Goal: Task Accomplishment & Management: Manage account settings

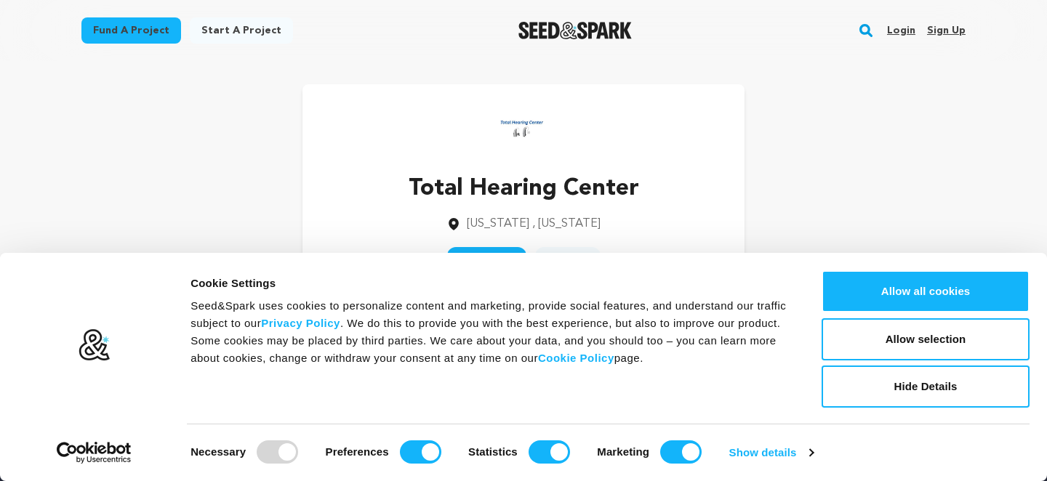
click at [938, 28] on link "Sign up" at bounding box center [946, 30] width 39 height 23
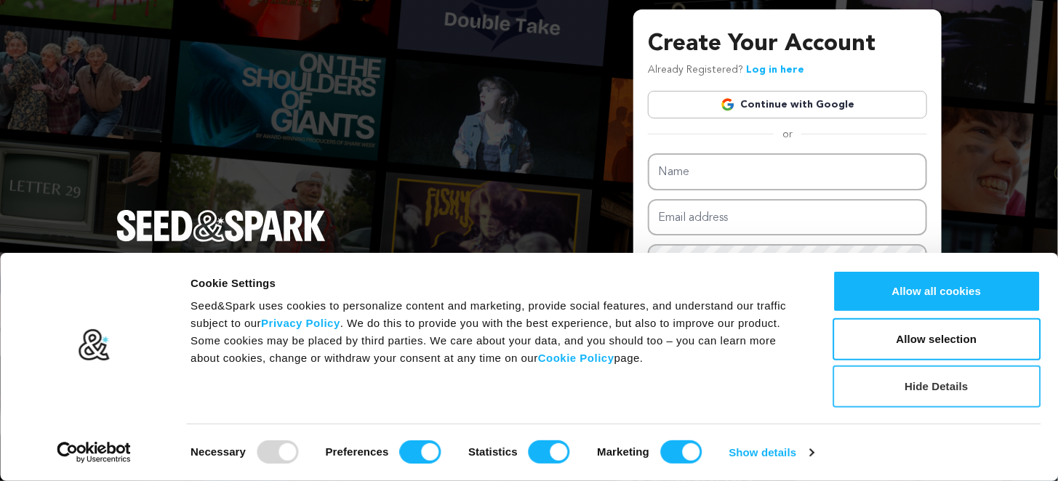
click at [897, 384] on button "Hide Details" at bounding box center [936, 387] width 208 height 42
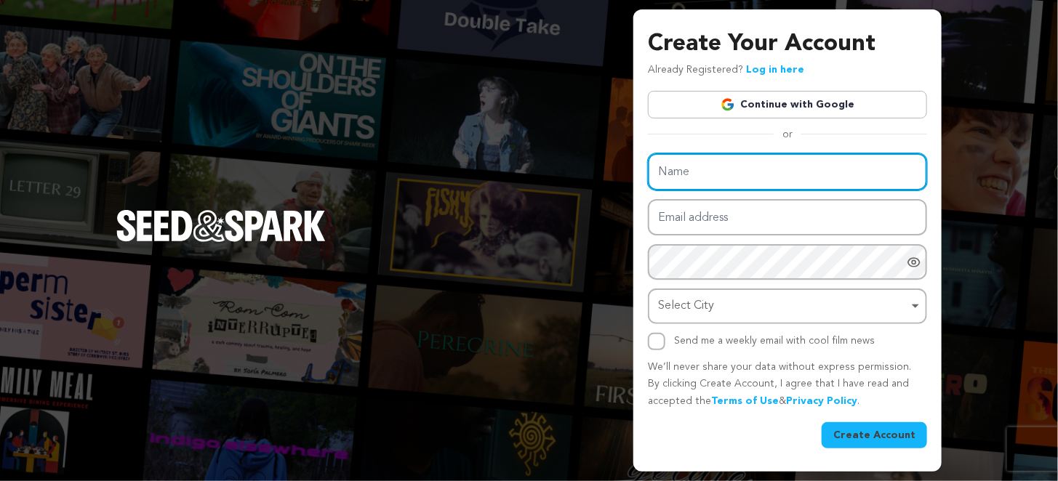
click at [712, 164] on input "Name" at bounding box center [787, 171] width 279 height 37
type input "Beesan Psycho Therapy"
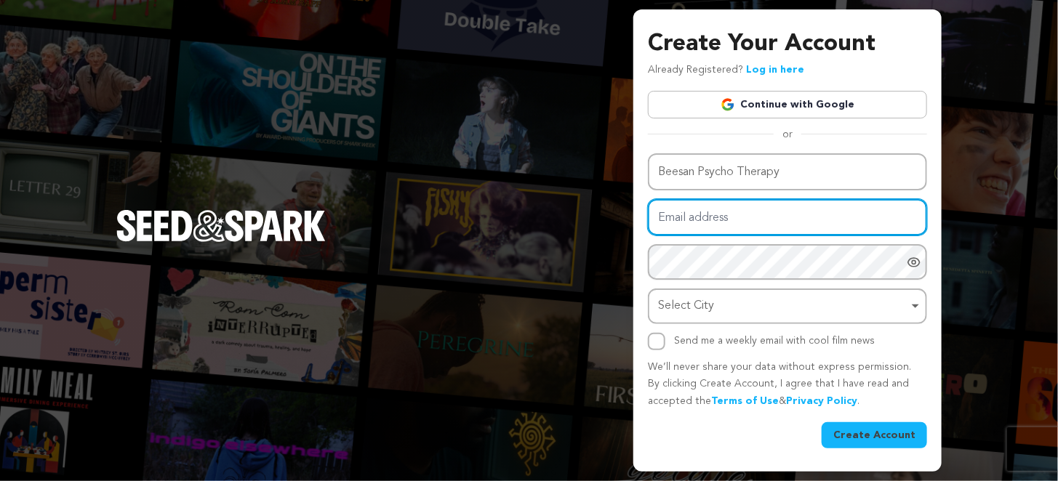
drag, startPoint x: 744, startPoint y: 219, endPoint x: 766, endPoint y: 224, distance: 23.1
click at [744, 219] on input "Email address" at bounding box center [787, 217] width 279 height 37
type input "beesanpsycho23@gmail.com"
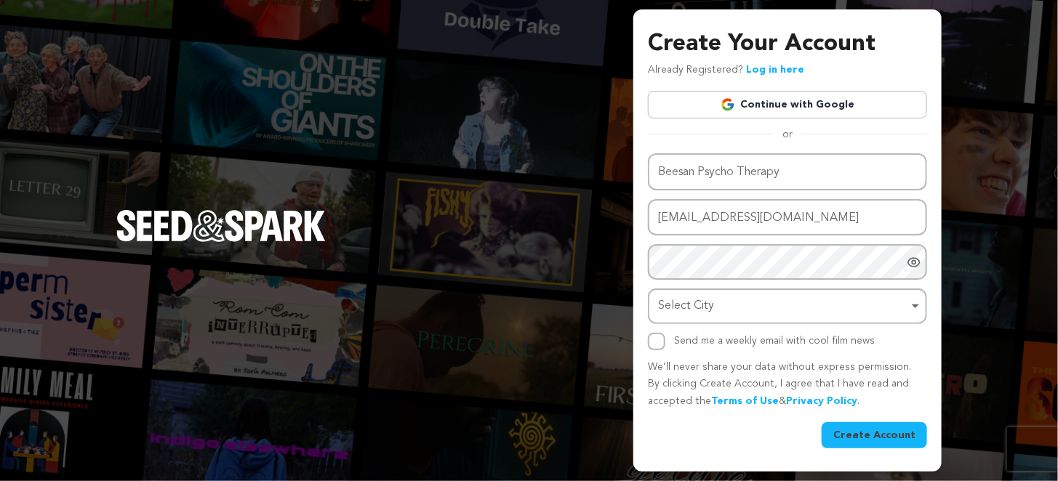
click at [919, 480] on img at bounding box center [529, 489] width 1058 height 17
click at [741, 221] on input "beesanpsycho23@gmail.com" at bounding box center [787, 217] width 279 height 37
click at [922, 480] on img at bounding box center [529, 489] width 1058 height 17
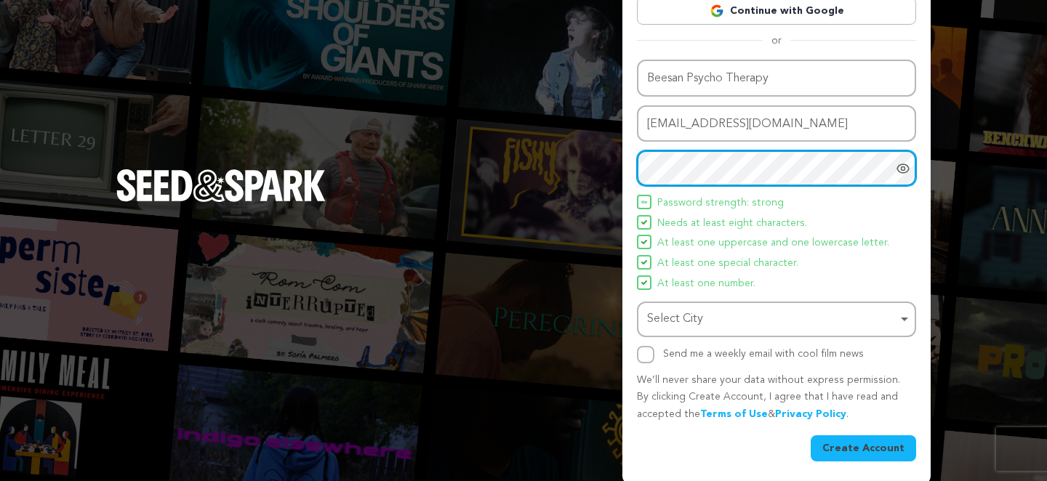
scroll to position [87, 0]
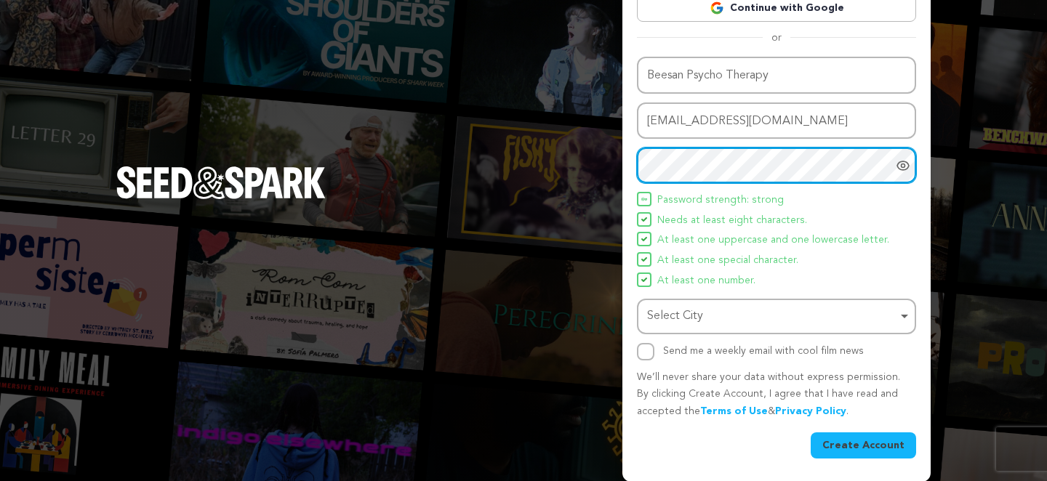
click at [677, 314] on div "Select City Remove item" at bounding box center [772, 316] width 250 height 21
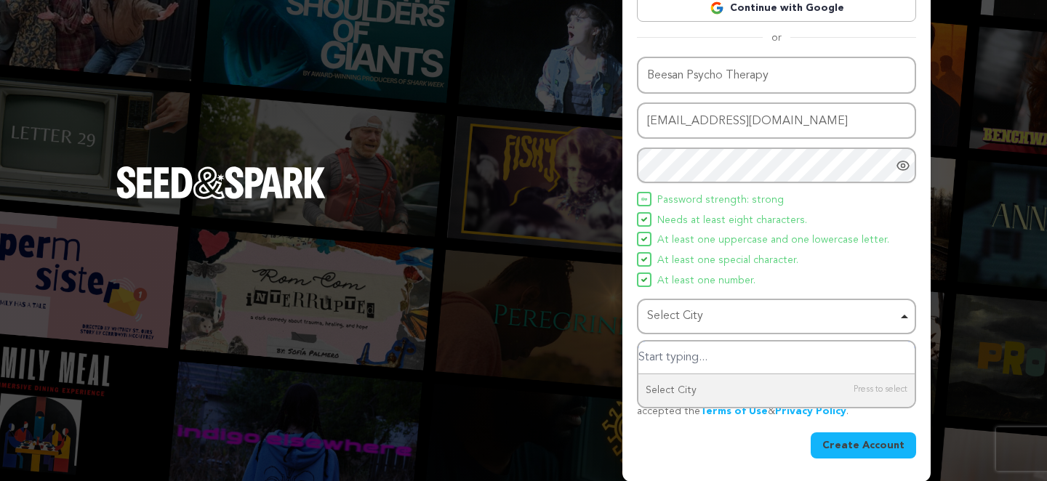
click at [683, 355] on input "Select City" at bounding box center [776, 358] width 276 height 33
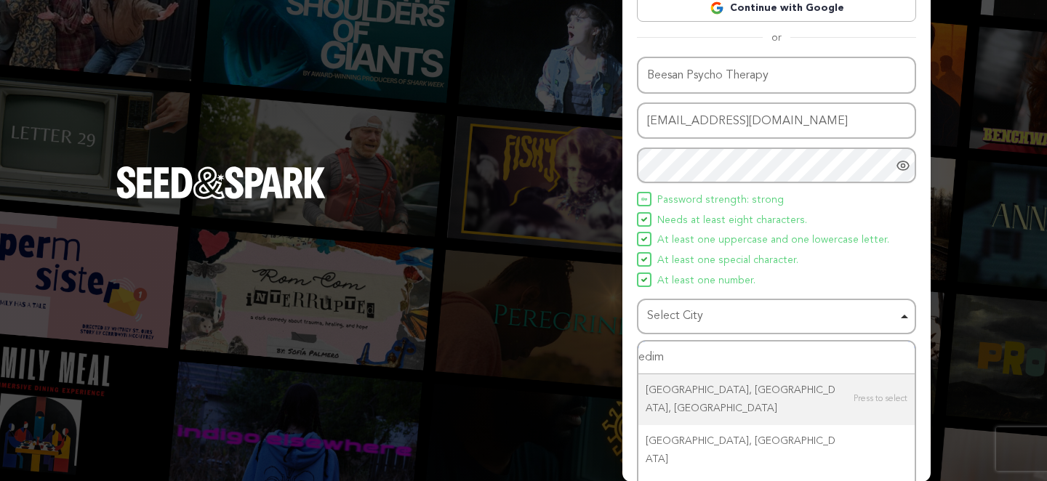
type input "edi"
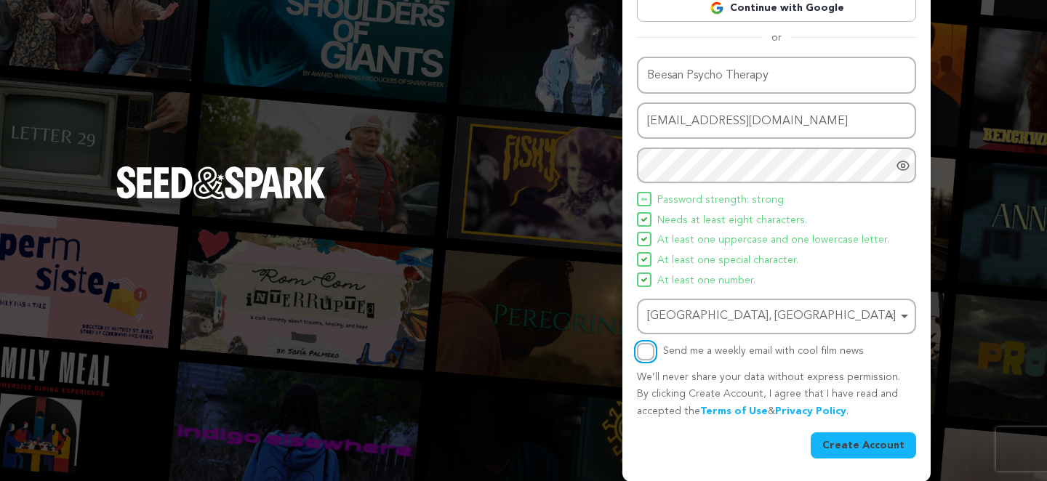
click at [640, 351] on input "Send me a weekly email with cool film news" at bounding box center [645, 351] width 17 height 17
checkbox input "true"
click at [869, 435] on button "Create Account" at bounding box center [862, 445] width 105 height 26
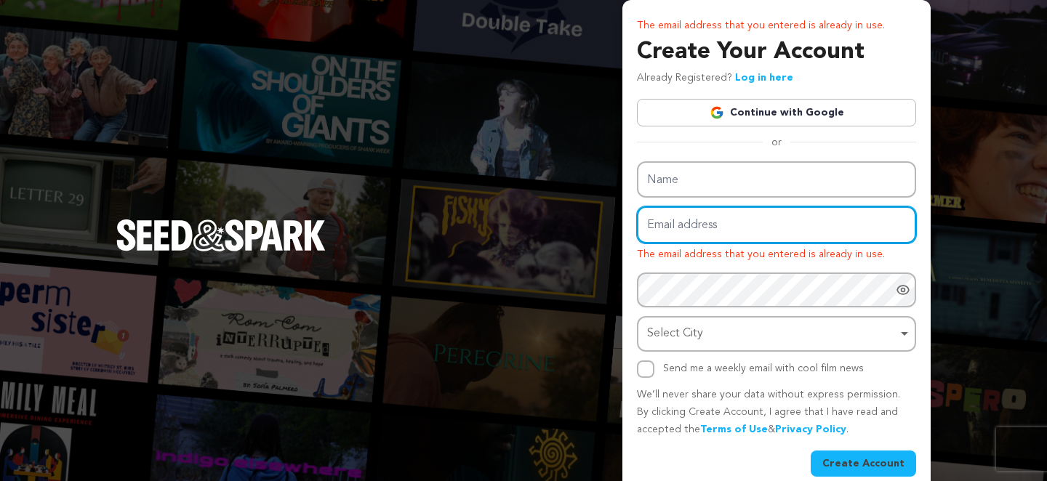
drag, startPoint x: 712, startPoint y: 223, endPoint x: 719, endPoint y: 230, distance: 10.3
click at [712, 223] on input "Email address" at bounding box center [776, 224] width 279 height 37
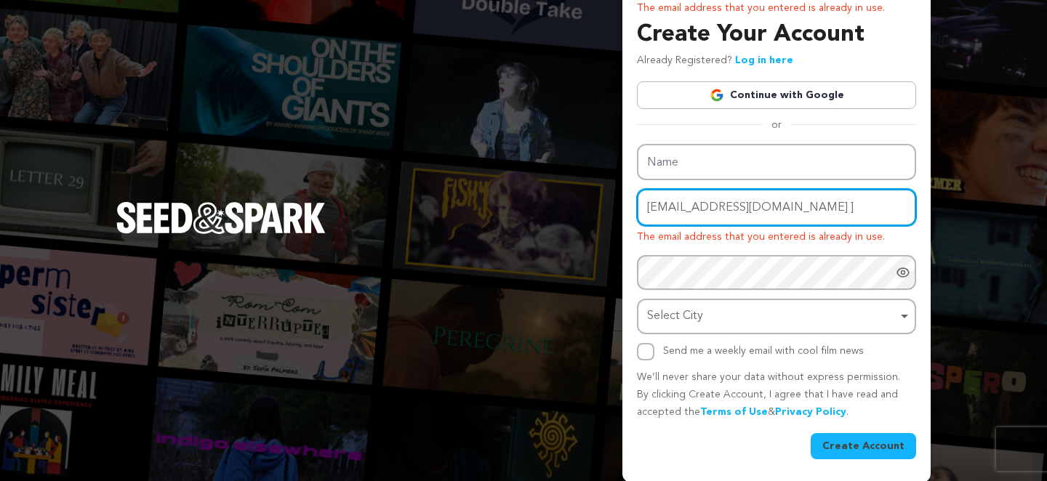
type input "beesanpsycho23@gmail.com"
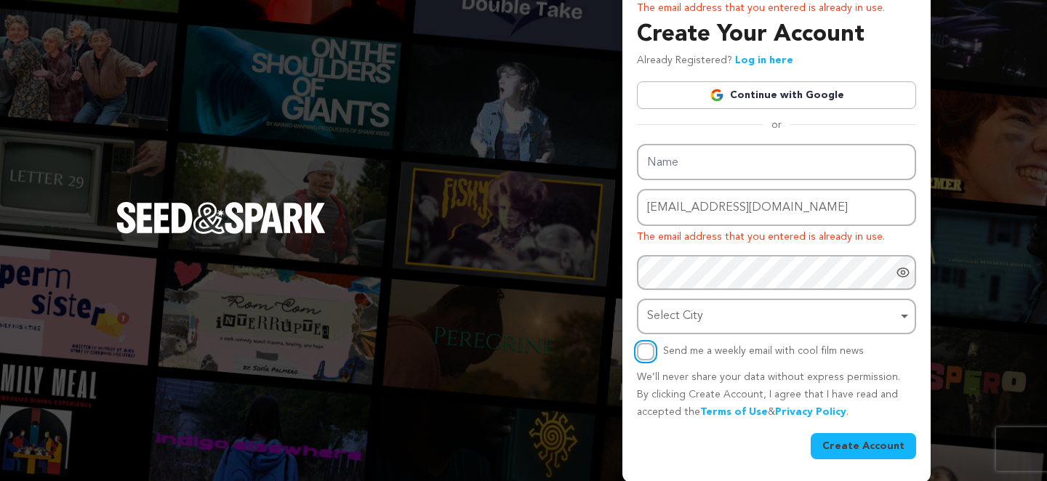
click at [640, 355] on input "Send me a weekly email with cool film news" at bounding box center [645, 351] width 17 height 17
checkbox input "true"
click at [765, 306] on div "Select City Remove item" at bounding box center [772, 316] width 250 height 21
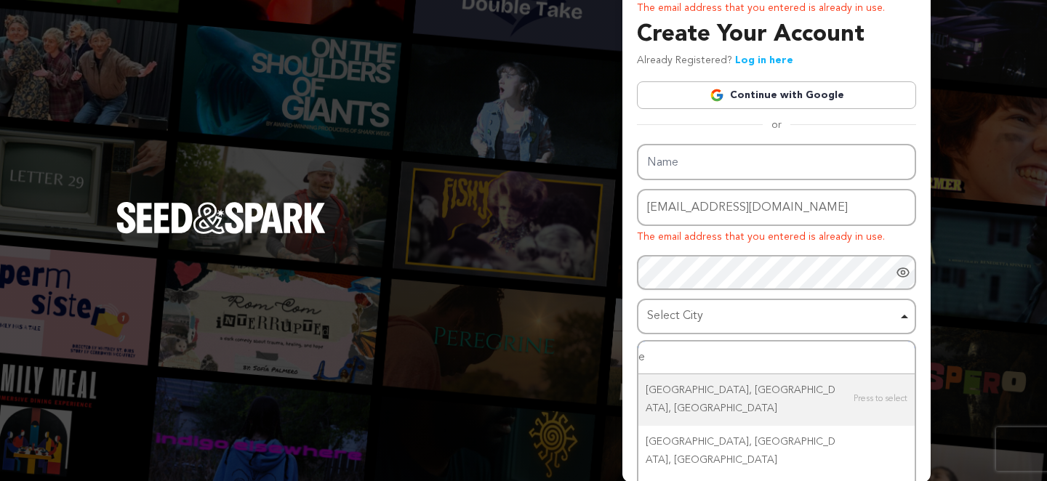
type input "ed"
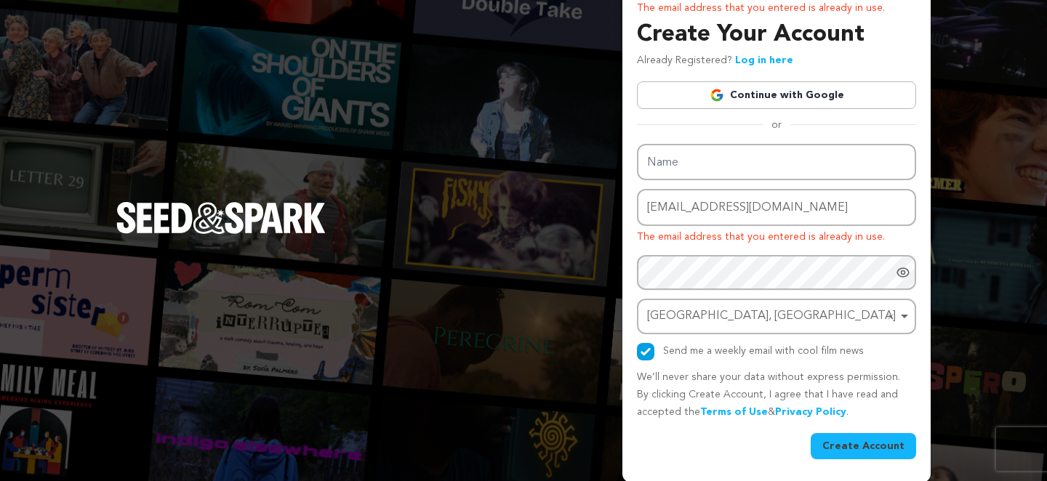
click at [873, 439] on button "Create Account" at bounding box center [862, 446] width 105 height 26
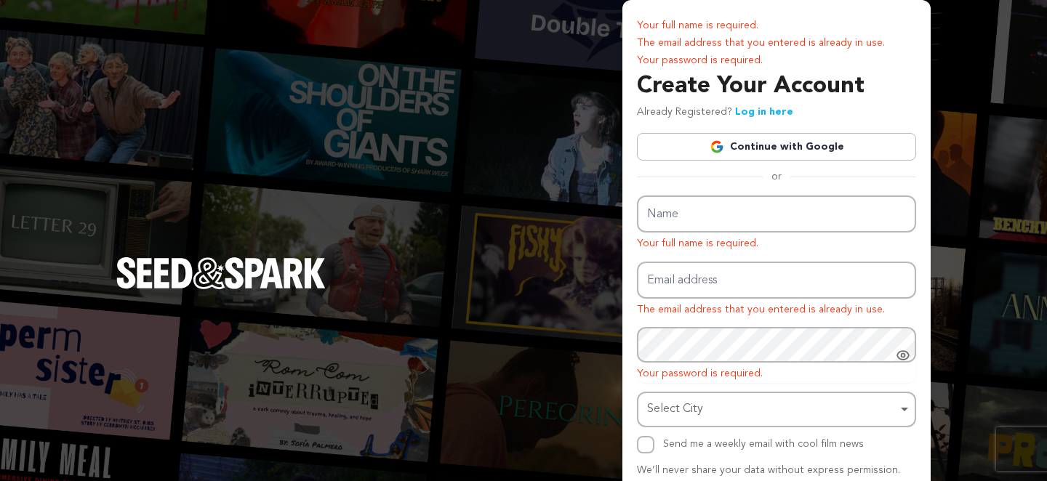
click at [749, 150] on link "Continue with Google" at bounding box center [776, 147] width 279 height 28
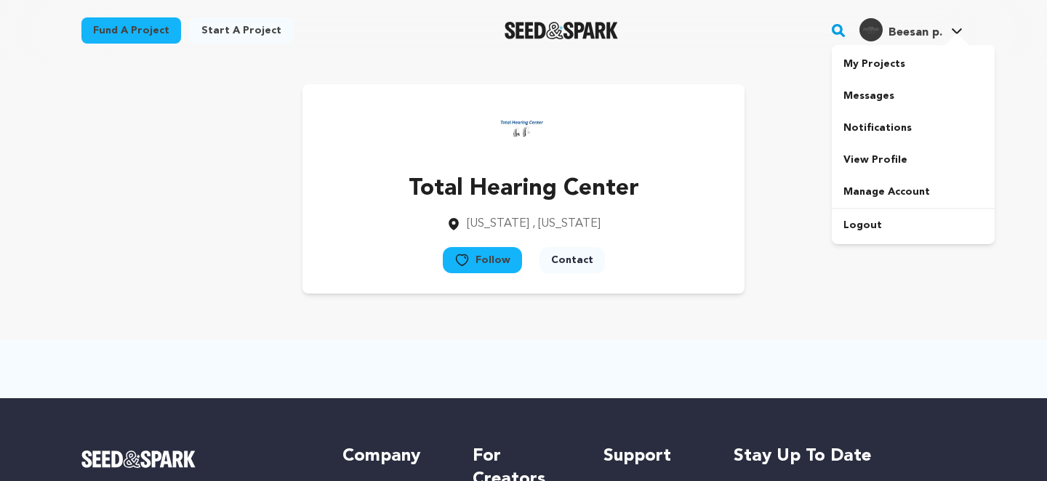
click at [923, 30] on span "Beesan p." at bounding box center [915, 33] width 54 height 12
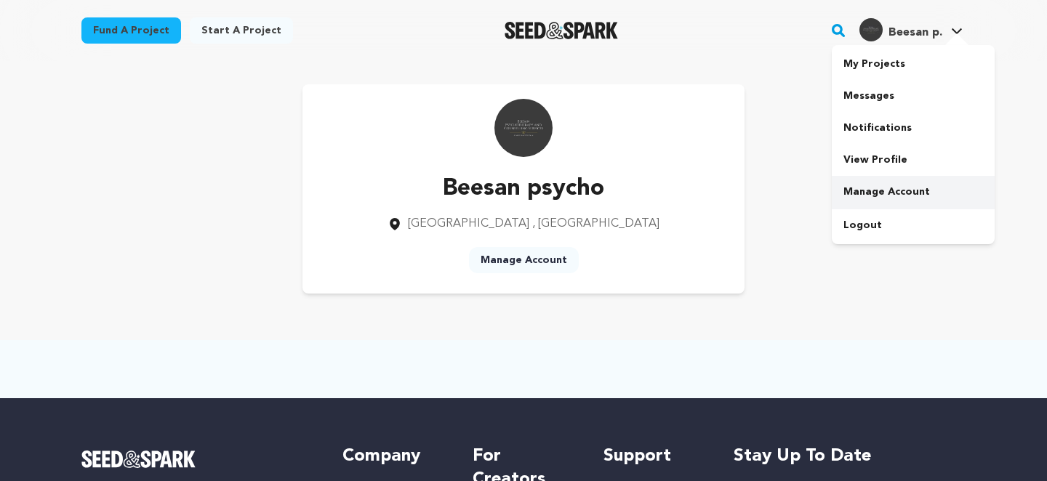
click at [863, 197] on link "Manage Account" at bounding box center [912, 192] width 163 height 32
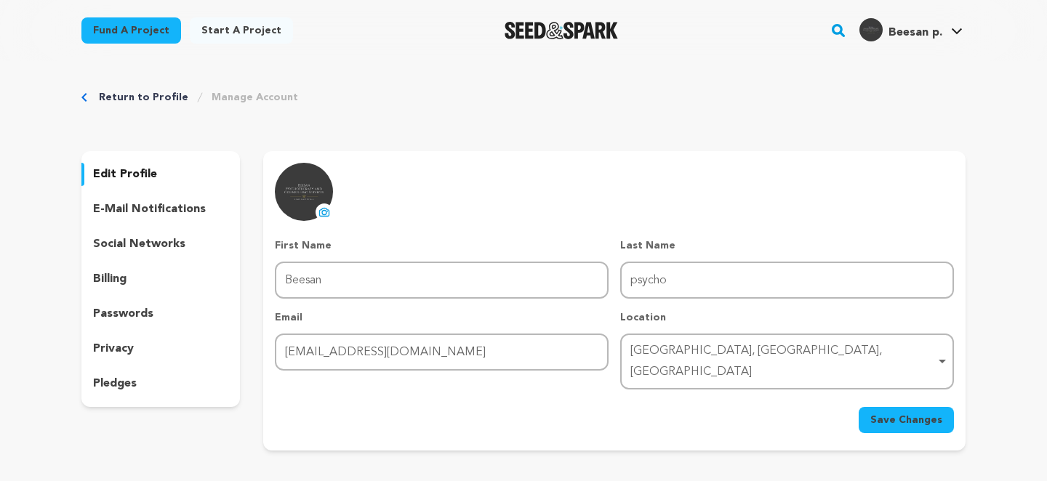
click at [121, 238] on p "social networks" at bounding box center [139, 243] width 92 height 17
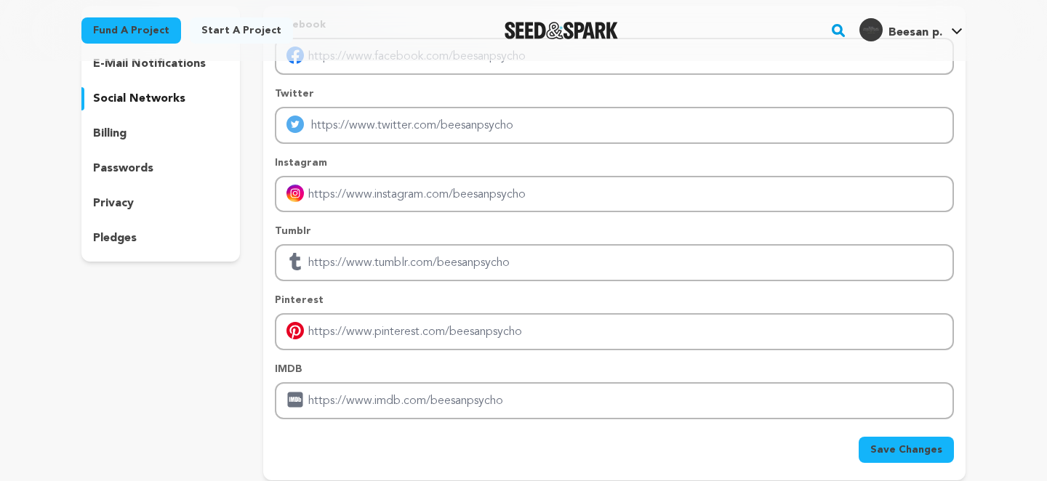
scroll to position [291, 0]
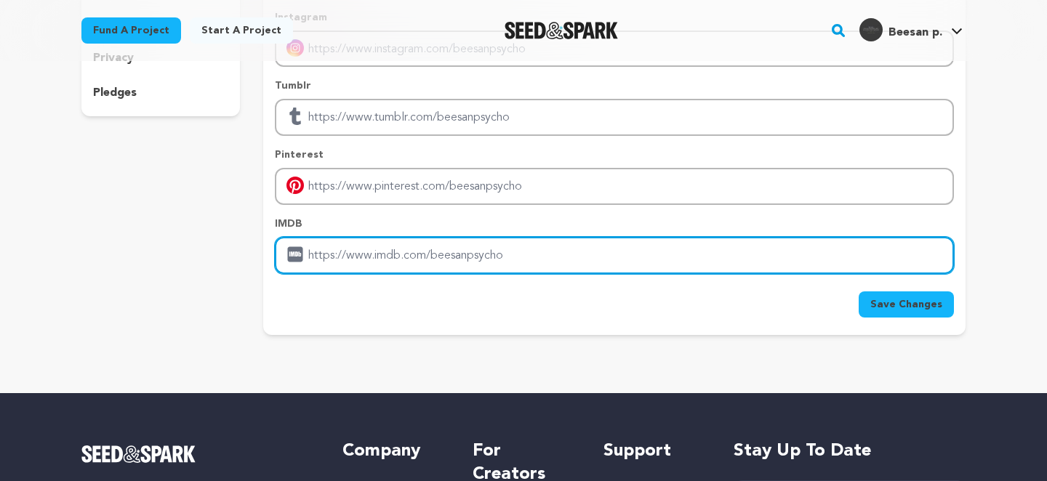
click at [430, 260] on input "Enter IMDB profile link" at bounding box center [614, 255] width 679 height 37
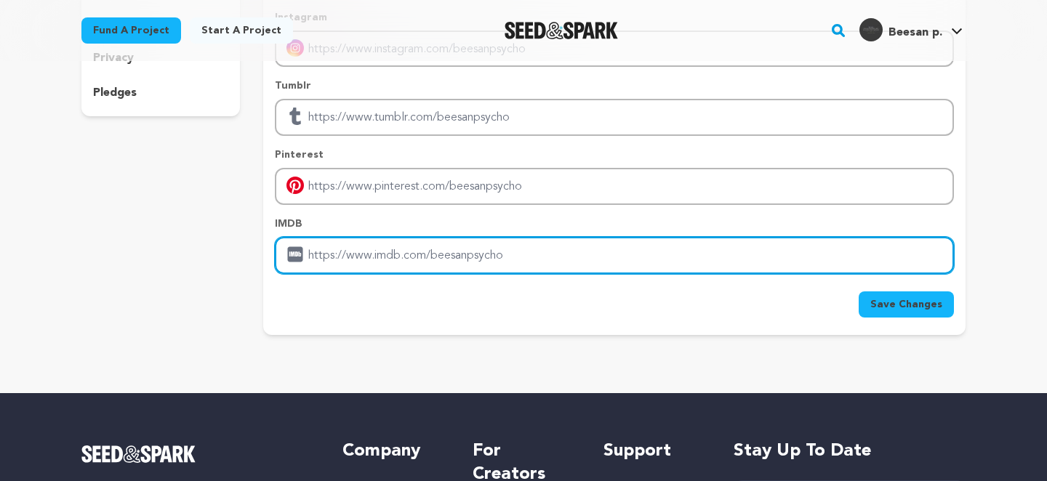
type input "[URL][DOMAIN_NAME]"
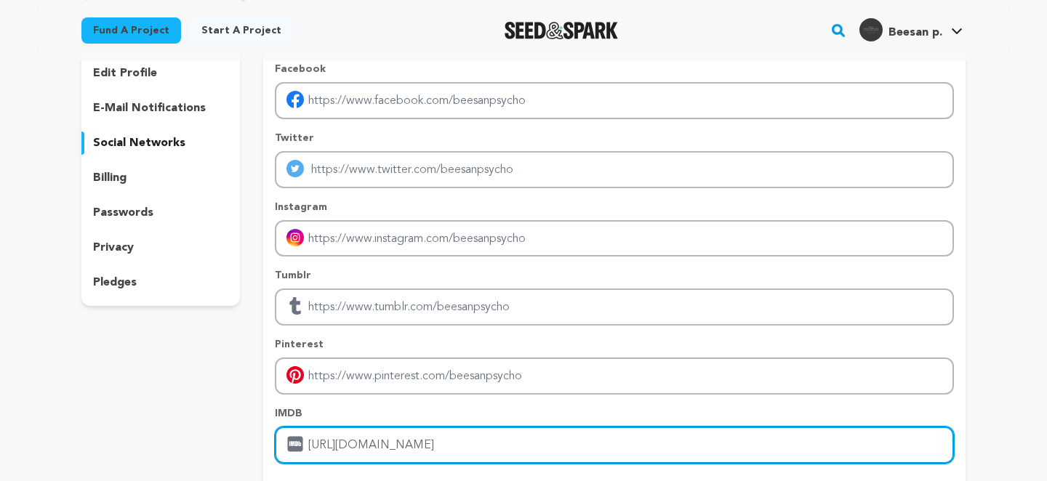
scroll to position [97, 0]
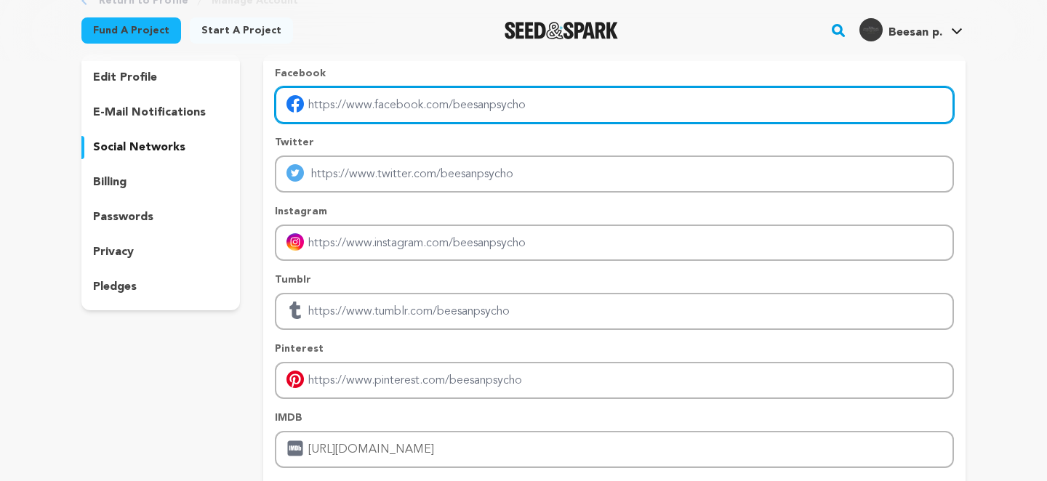
click at [472, 114] on input "Enter facebook profile link" at bounding box center [614, 104] width 679 height 37
type input "[URL][DOMAIN_NAME]"
click at [513, 108] on input "[URL][DOMAIN_NAME]" at bounding box center [614, 104] width 679 height 37
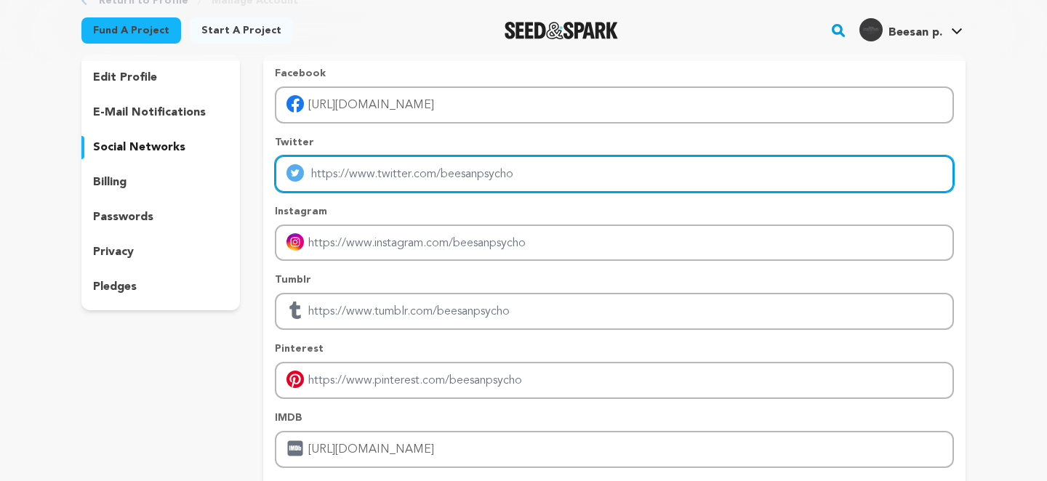
click at [507, 177] on input "Enter twitter profile link" at bounding box center [614, 174] width 679 height 37
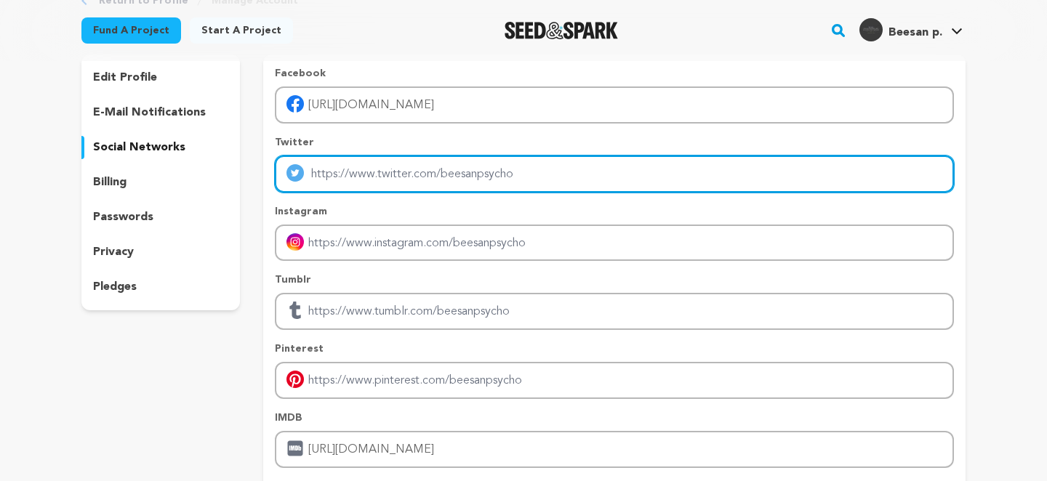
type input "[URL][DOMAIN_NAME]"
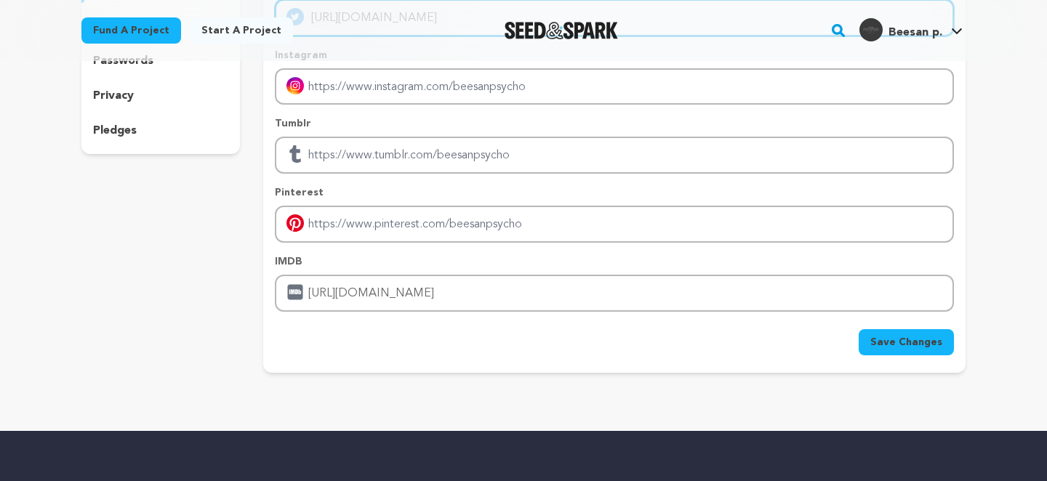
scroll to position [436, 0]
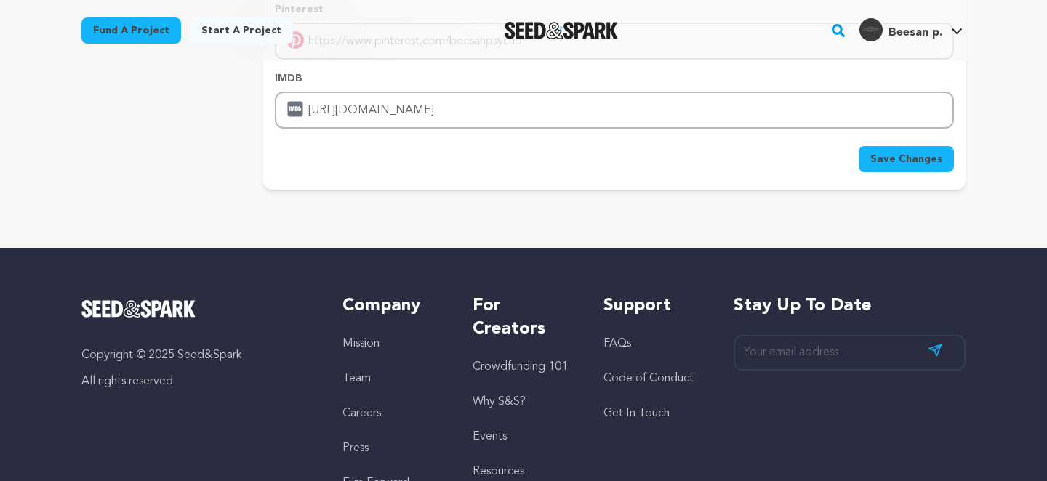
click at [886, 164] on span "Save Changes" at bounding box center [906, 159] width 72 height 15
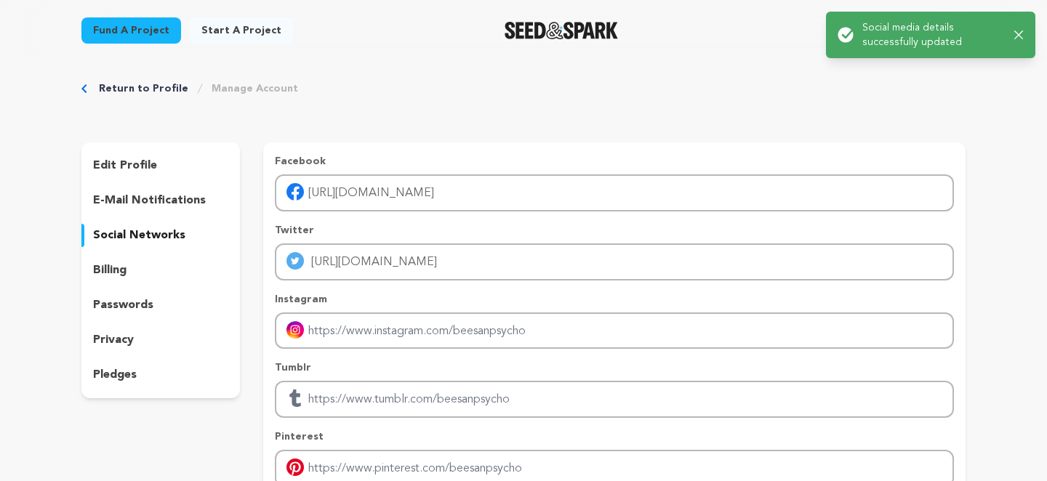
scroll to position [0, 0]
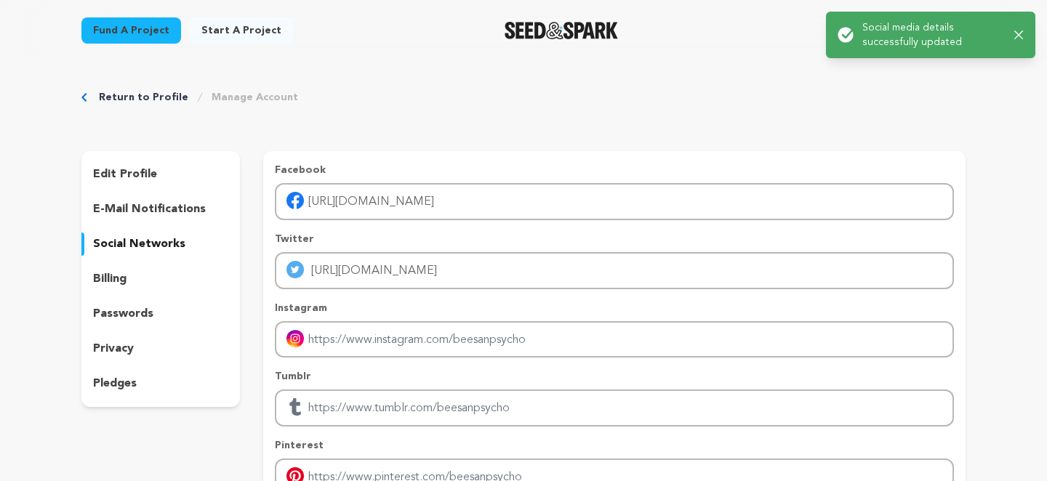
click at [871, 101] on div "Return to Profile Manage Account" at bounding box center [523, 97] width 884 height 15
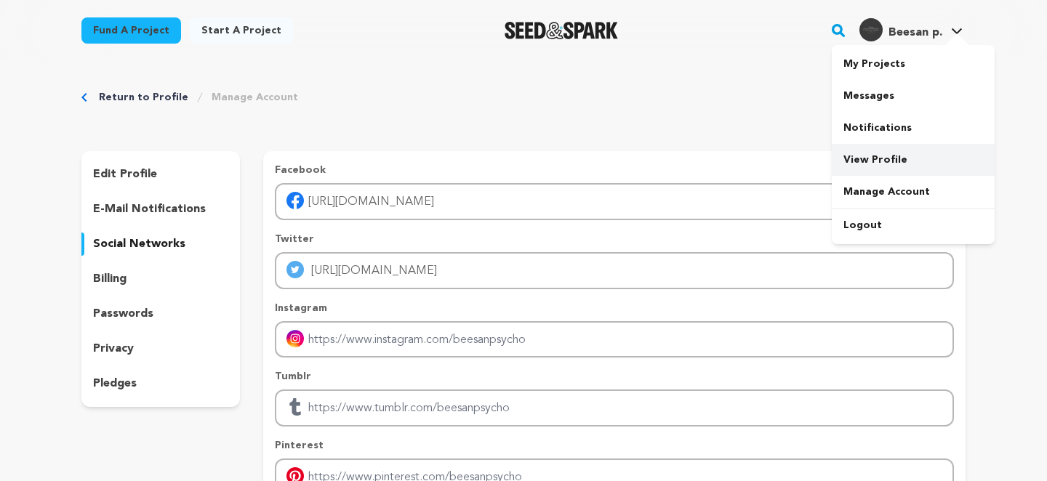
click at [866, 161] on link "View Profile" at bounding box center [912, 160] width 163 height 32
